Goal: Task Accomplishment & Management: Use online tool/utility

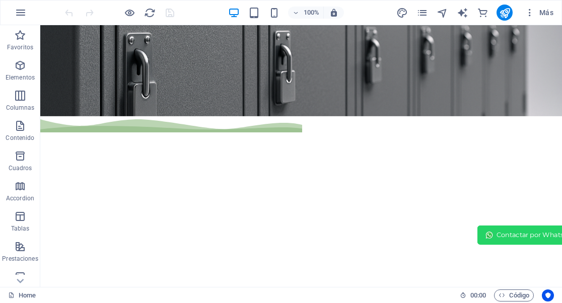
scroll to position [1, 0]
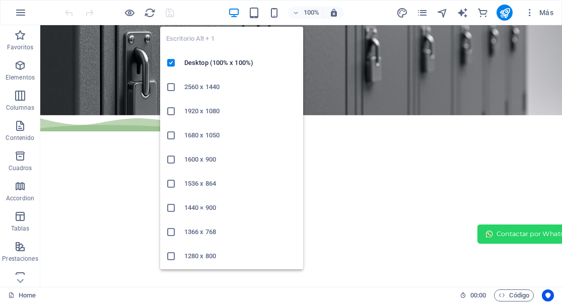
click at [235, 16] on icon "button" at bounding box center [234, 13] width 12 height 12
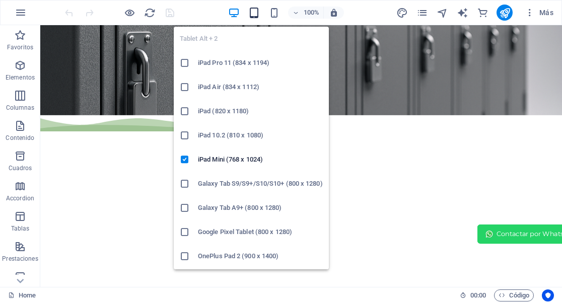
click at [256, 12] on icon "button" at bounding box center [254, 13] width 12 height 12
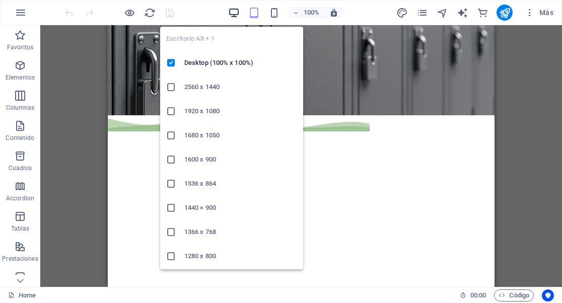
click at [232, 12] on icon "button" at bounding box center [234, 13] width 12 height 12
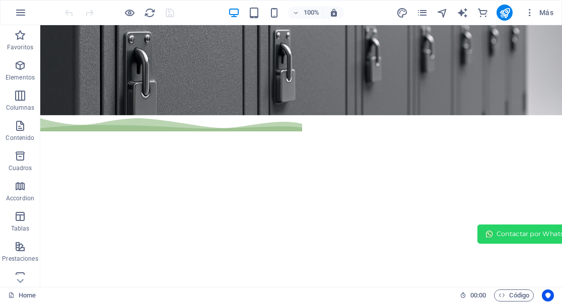
click at [156, 62] on figure at bounding box center [301, 45] width 522 height 142
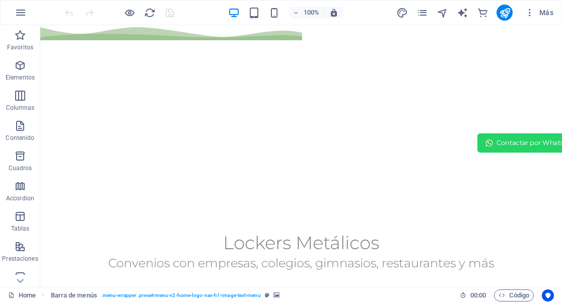
scroll to position [0, 0]
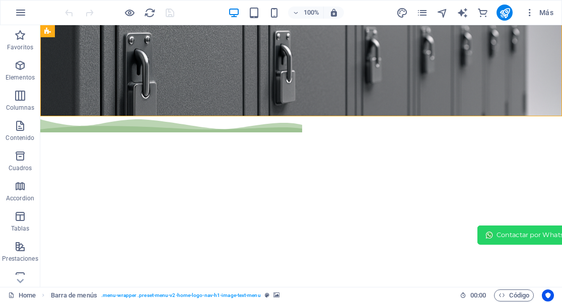
click at [203, 67] on figure at bounding box center [301, 46] width 522 height 142
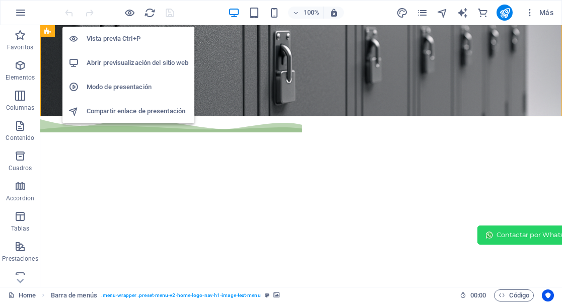
click at [130, 41] on h6 "Vista previa Ctrl+P" at bounding box center [138, 39] width 102 height 12
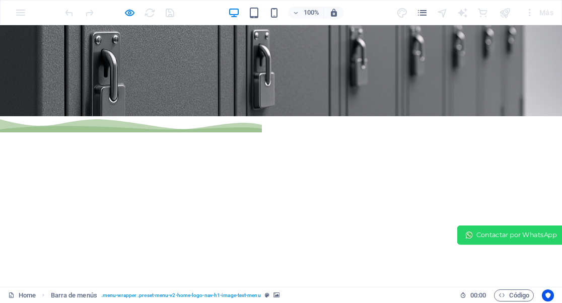
click at [249, 136] on header "Contactar por WhatsApp Productos Catálogo Contacto Preguntas Quienes Somos" at bounding box center [281, 207] width 492 height 142
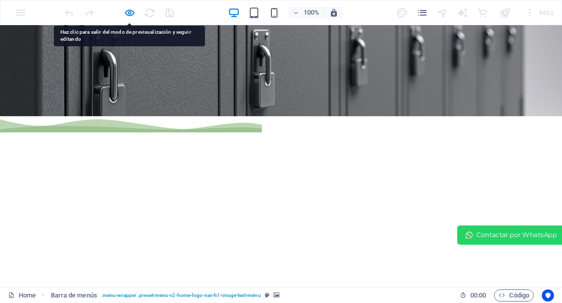
click at [120, 14] on div at bounding box center [119, 13] width 113 height 16
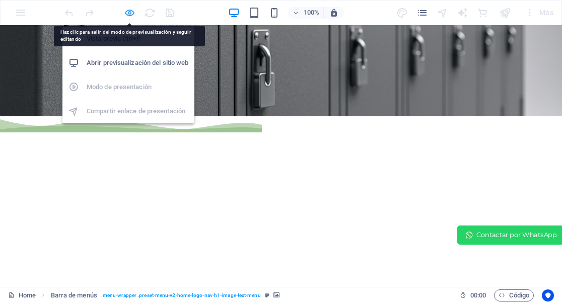
click at [127, 16] on icon "button" at bounding box center [130, 13] width 12 height 12
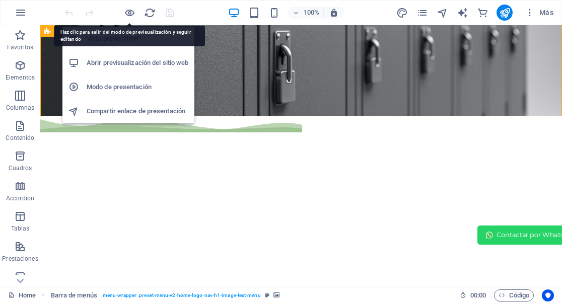
click at [106, 82] on h6 "Modo de presentación" at bounding box center [138, 87] width 102 height 12
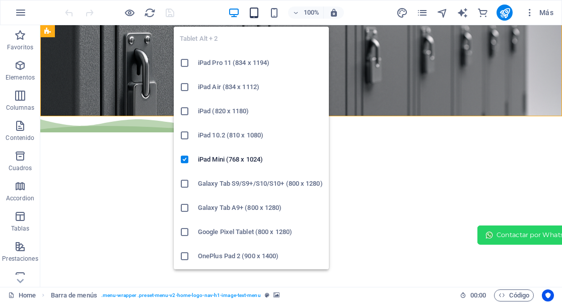
click at [257, 14] on icon "button" at bounding box center [254, 13] width 12 height 12
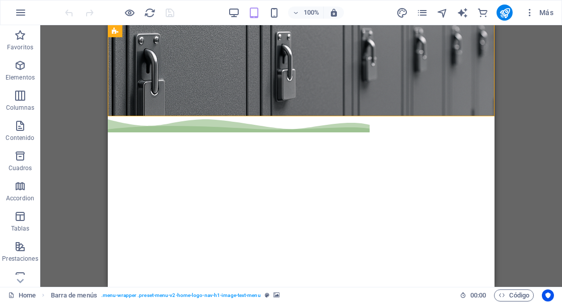
click at [58, 154] on div "Arrastra aquí para reemplazar el contenido existente. Si quieres crear un eleme…" at bounding box center [301, 156] width 522 height 262
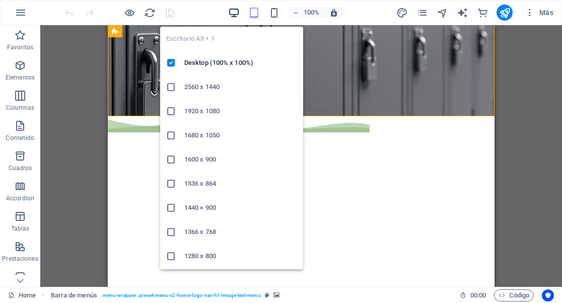
click at [232, 10] on icon "button" at bounding box center [234, 13] width 12 height 12
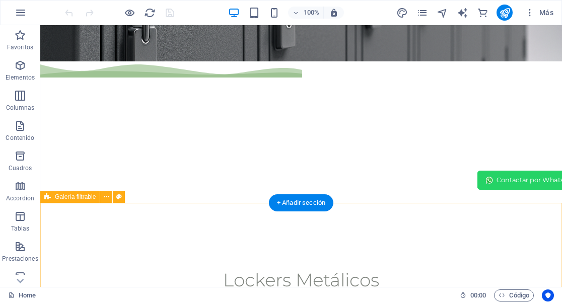
scroll to position [54, 0]
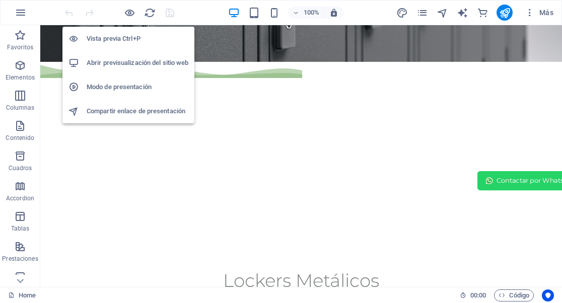
click at [127, 68] on h6 "Abrir previsualización del sitio web" at bounding box center [138, 63] width 102 height 12
